Goal: Transaction & Acquisition: Book appointment/travel/reservation

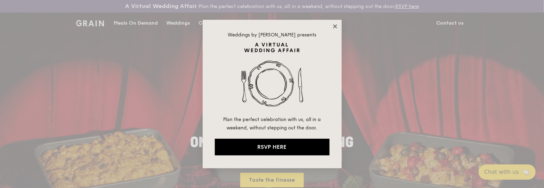
click at [336, 26] on icon at bounding box center [335, 26] width 6 height 6
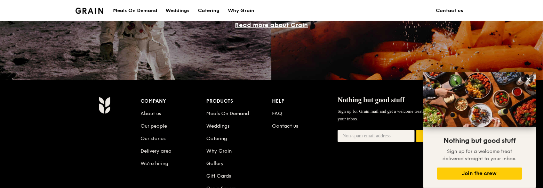
scroll to position [695, 0]
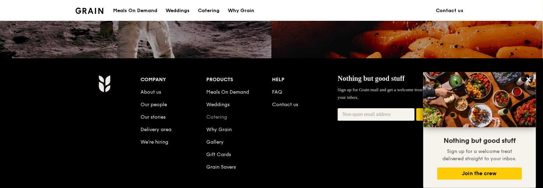
click at [222, 119] on link "Catering" at bounding box center [216, 117] width 21 height 6
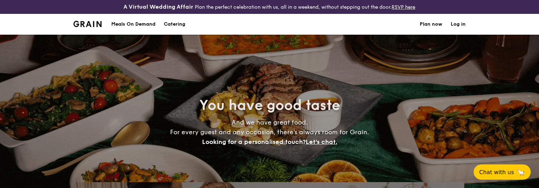
select select
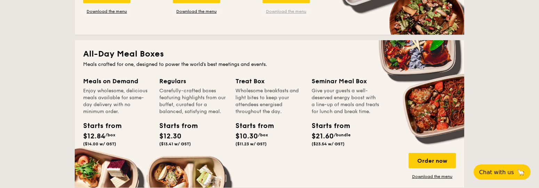
scroll to position [174, 0]
